Goal: Task Accomplishment & Management: Manage account settings

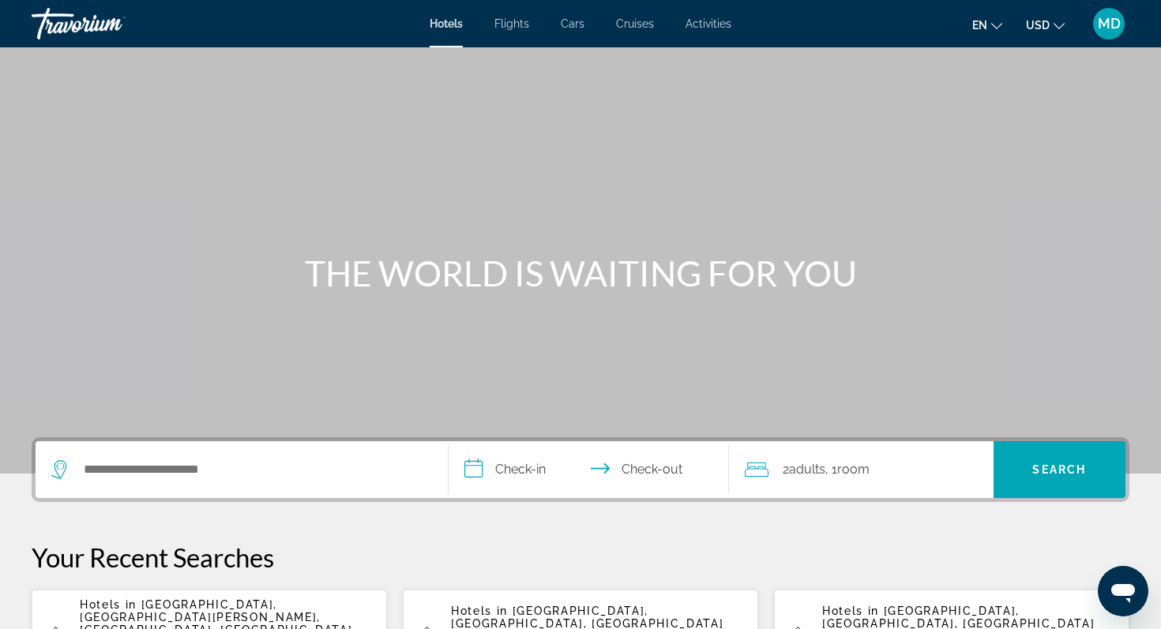
click at [1098, 28] on span "MD" at bounding box center [1109, 24] width 23 height 16
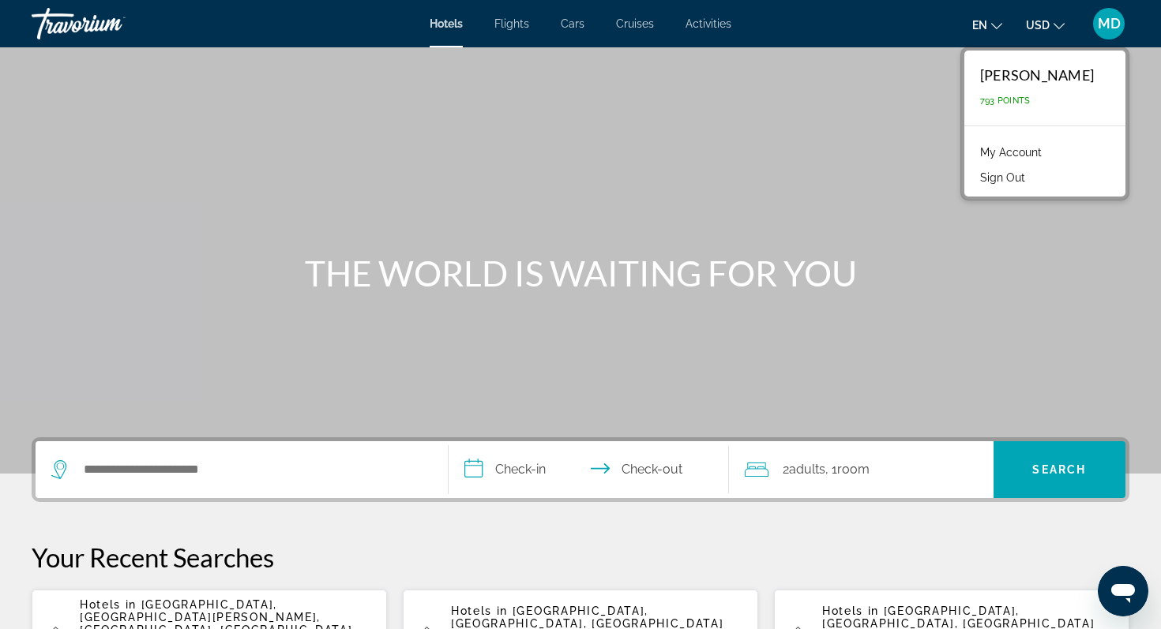
click at [1050, 150] on link "My Account" at bounding box center [1010, 152] width 77 height 21
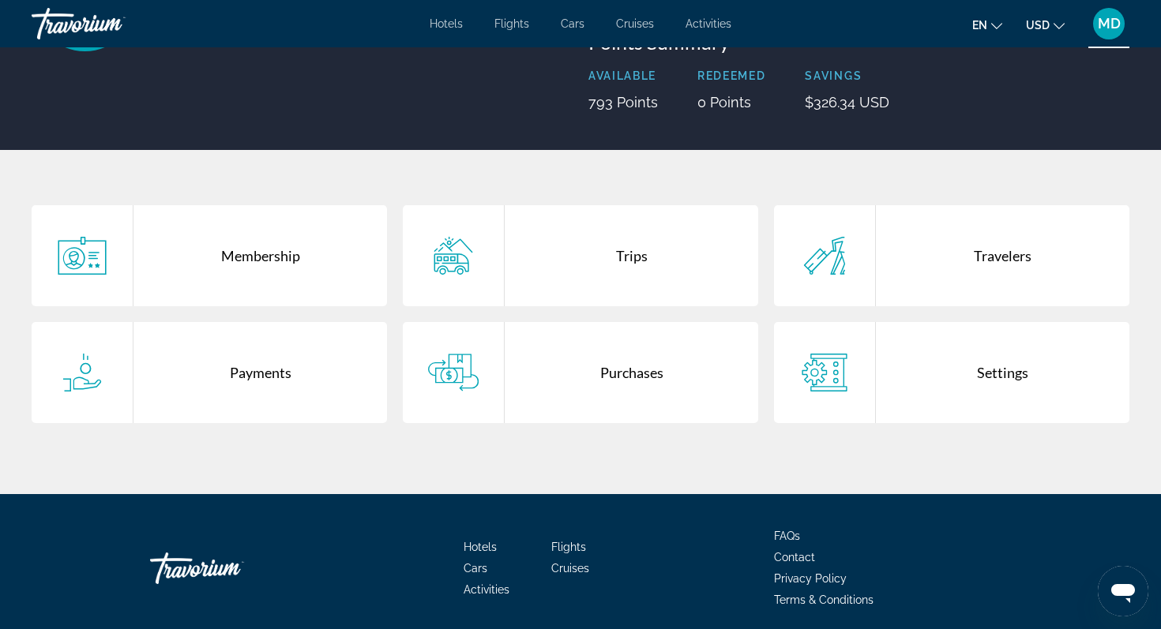
scroll to position [206, 0]
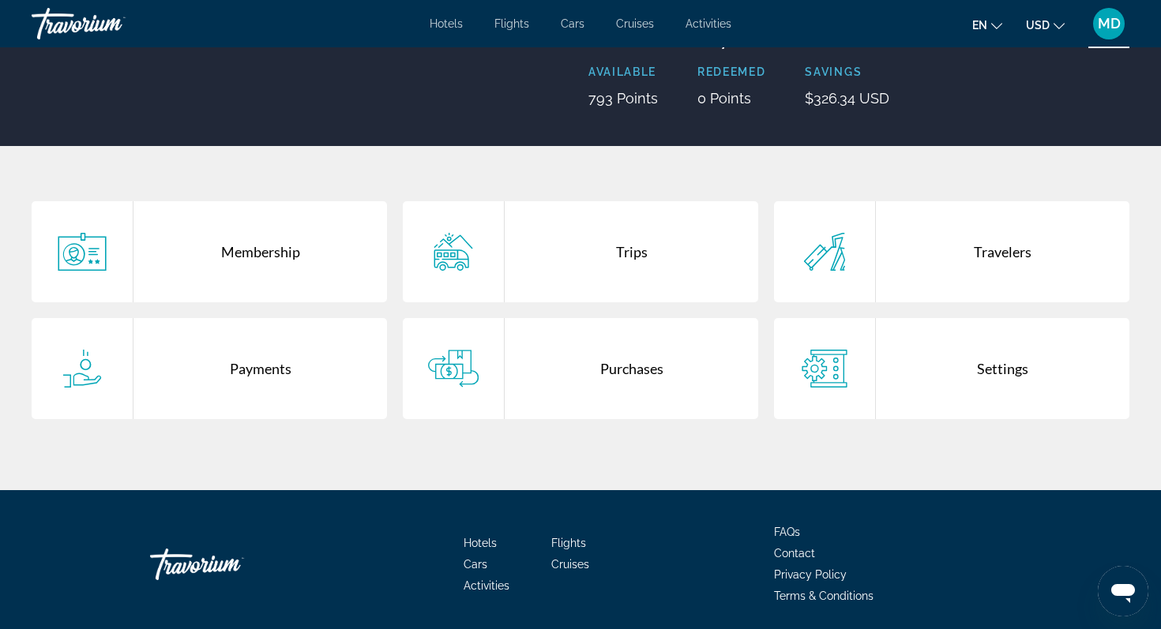
click at [633, 247] on div "Trips" at bounding box center [632, 251] width 254 height 101
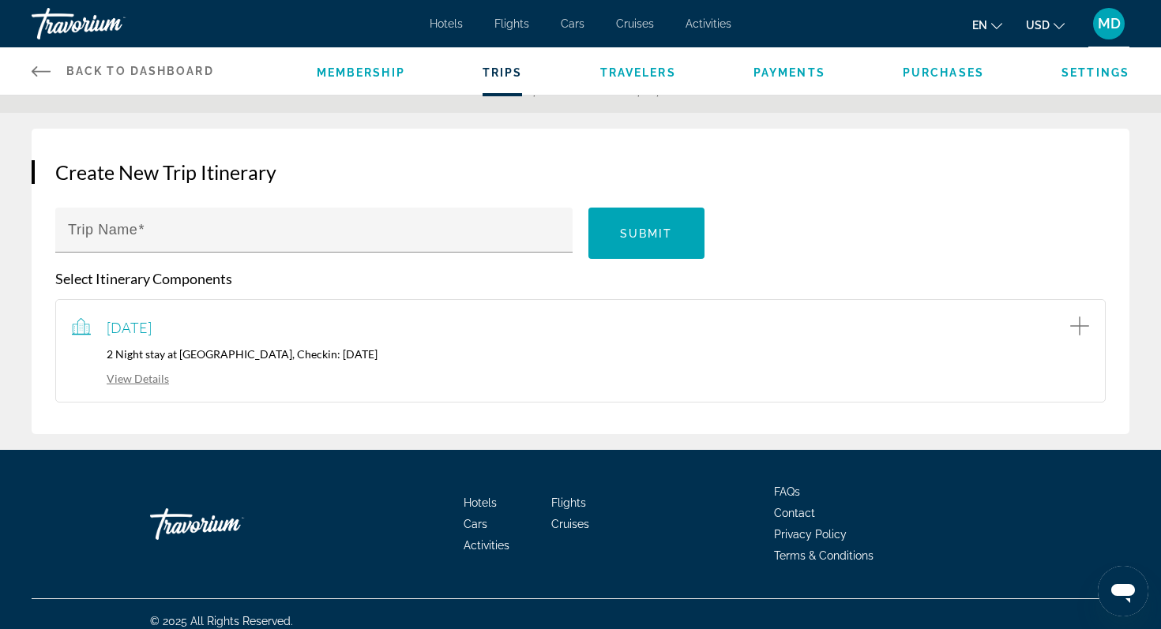
scroll to position [122, 0]
